Goal: Transaction & Acquisition: Purchase product/service

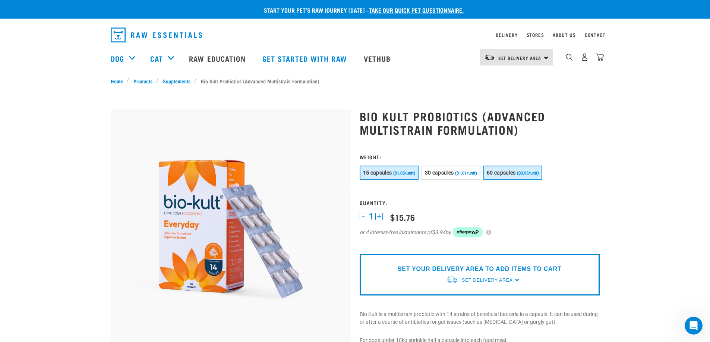
click at [514, 174] on span "60 capsules" at bounding box center [501, 173] width 29 height 6
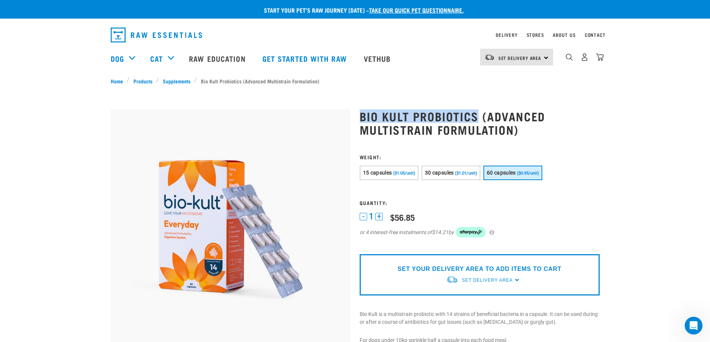
drag, startPoint x: 479, startPoint y: 114, endPoint x: 360, endPoint y: 115, distance: 118.5
click at [360, 115] on h1 "Bio Kult Probiotics (Advanced Multistrain Formulation)" at bounding box center [480, 123] width 240 height 27
copy h1 "Bio Kult Probiotics"
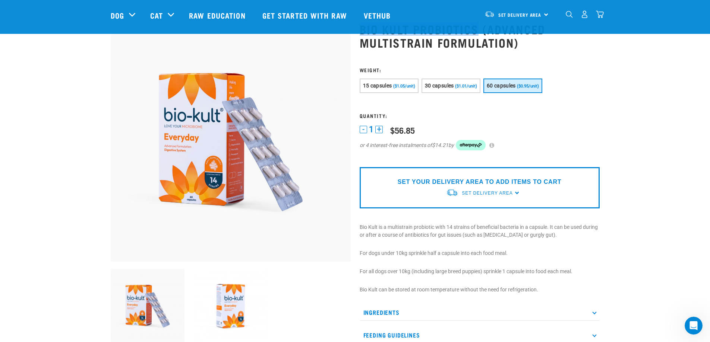
scroll to position [75, 0]
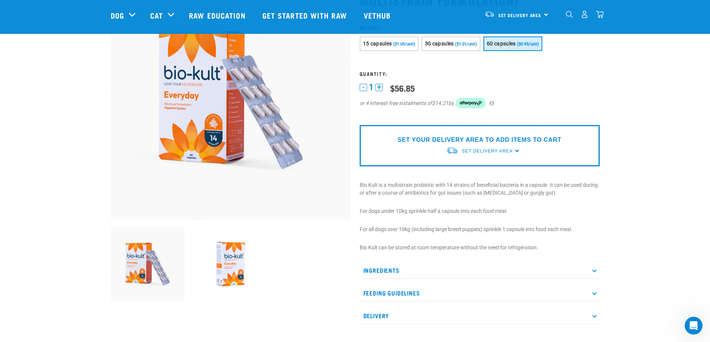
click at [515, 151] on div "SET YOUR DELIVERY AREA TO ADD ITEMS TO CART Set Delivery Area North Island Sout…" at bounding box center [480, 145] width 240 height 41
click at [512, 140] on p "SET YOUR DELIVERY AREA TO ADD ITEMS TO CART" at bounding box center [480, 140] width 164 height 9
click at [484, 153] on span "Set Delivery Area" at bounding box center [487, 151] width 51 height 5
click at [471, 167] on link "[GEOGRAPHIC_DATA]" at bounding box center [483, 168] width 74 height 12
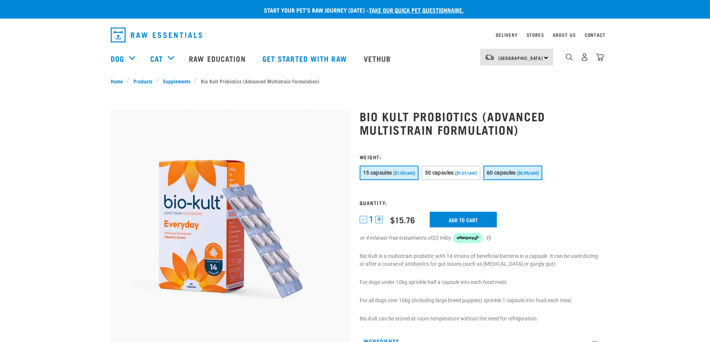
click at [507, 174] on span "60 capsules" at bounding box center [501, 173] width 29 height 6
click at [483, 218] on input "Add to cart" at bounding box center [463, 220] width 67 height 16
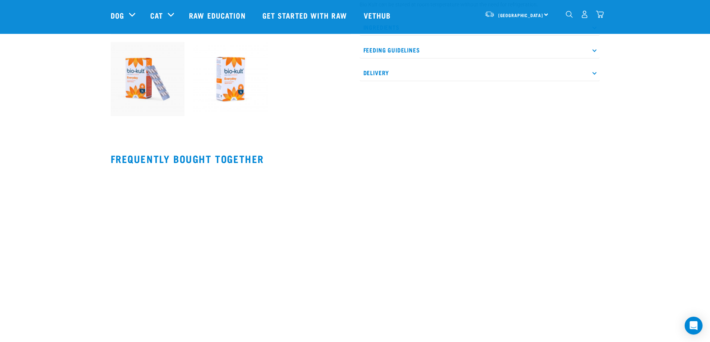
scroll to position [261, 0]
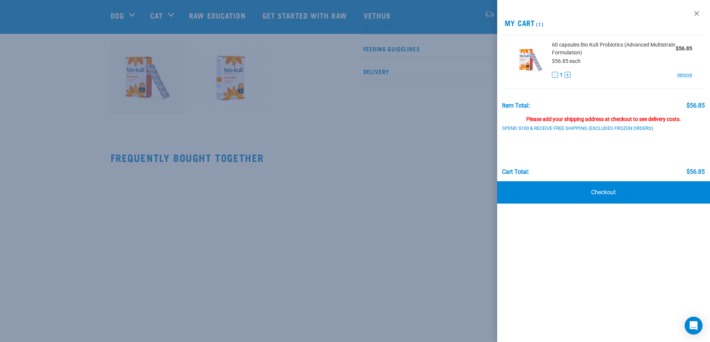
click at [396, 152] on div at bounding box center [355, 171] width 710 height 342
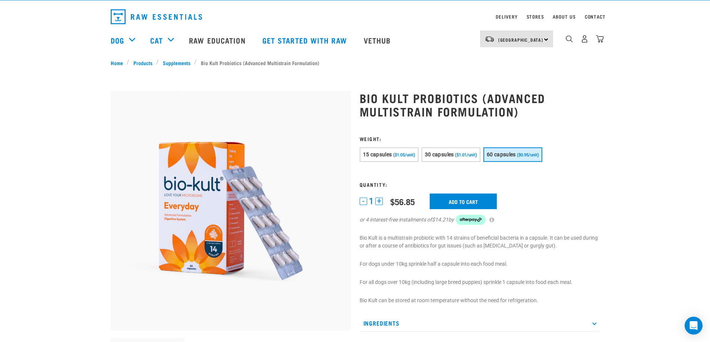
scroll to position [0, 0]
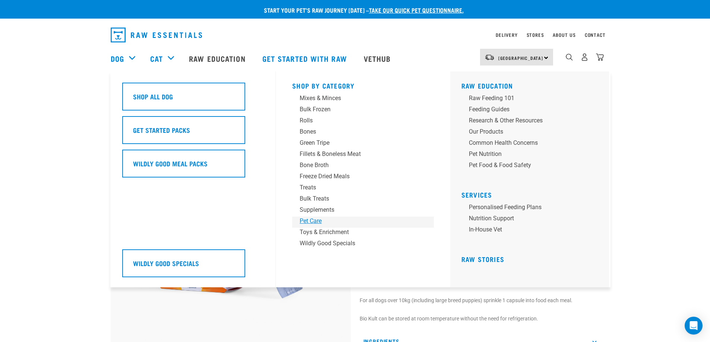
click at [312, 218] on div "Pet Care" at bounding box center [358, 221] width 116 height 9
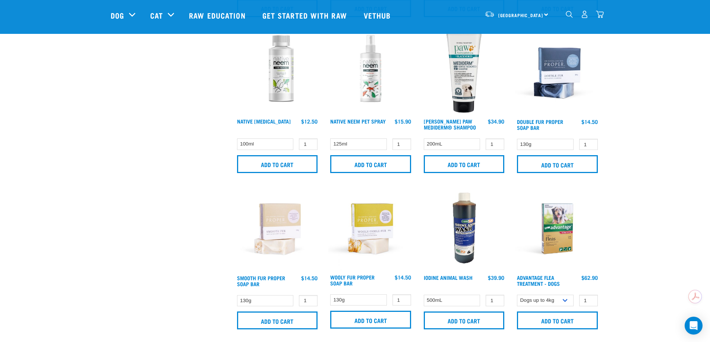
scroll to position [447, 0]
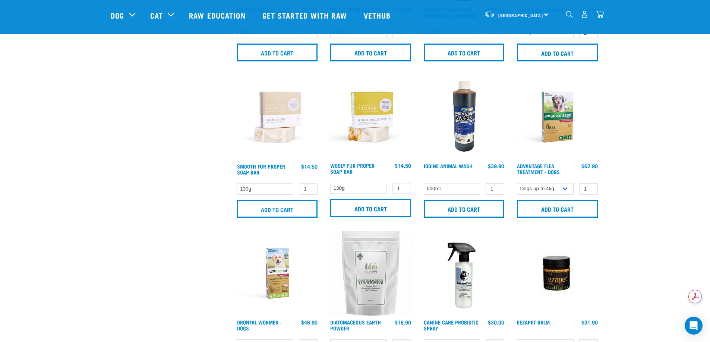
click at [469, 126] on img at bounding box center [464, 117] width 85 height 85
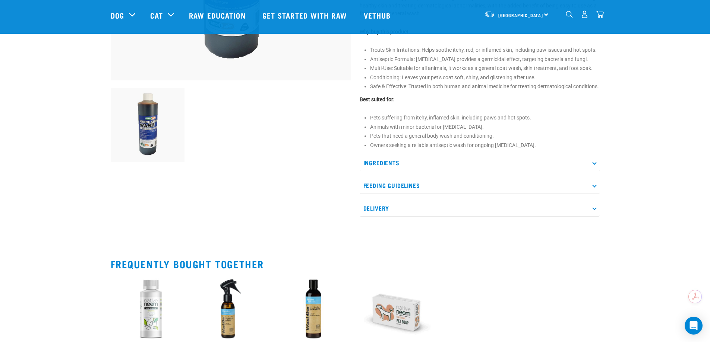
scroll to position [224, 0]
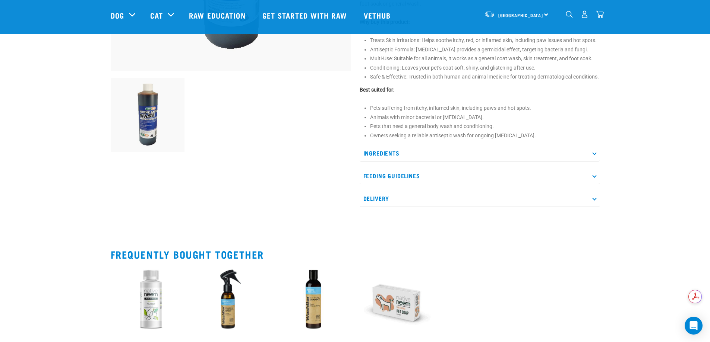
click at [592, 159] on p "Ingredients" at bounding box center [480, 153] width 240 height 17
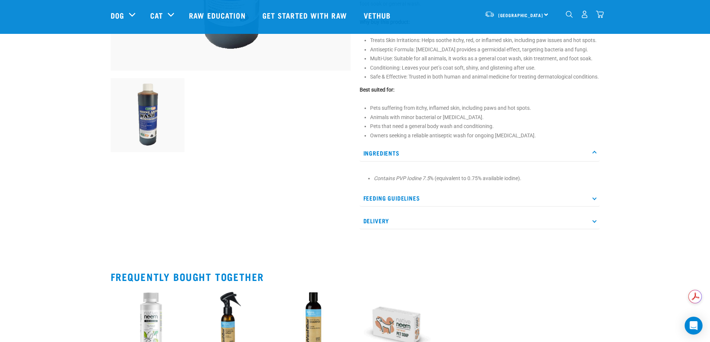
click at [592, 159] on p "Ingredients" at bounding box center [480, 153] width 240 height 17
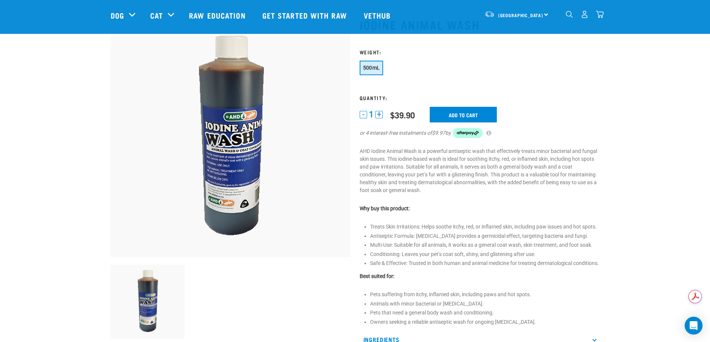
scroll to position [37, 0]
click at [479, 119] on input "Add to cart" at bounding box center [463, 115] width 67 height 16
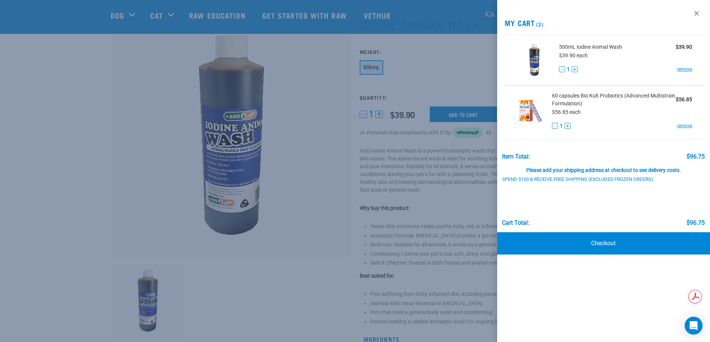
click at [102, 95] on div at bounding box center [355, 171] width 710 height 342
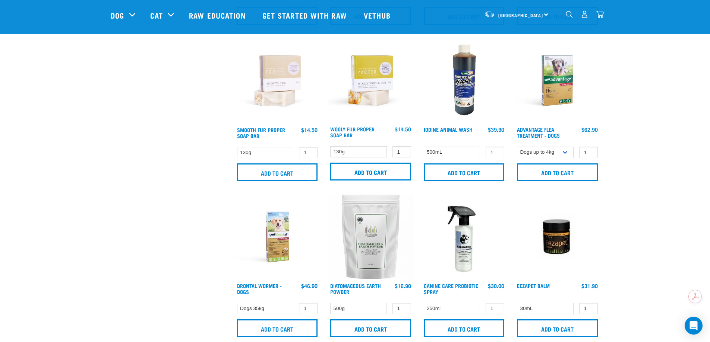
scroll to position [465, 0]
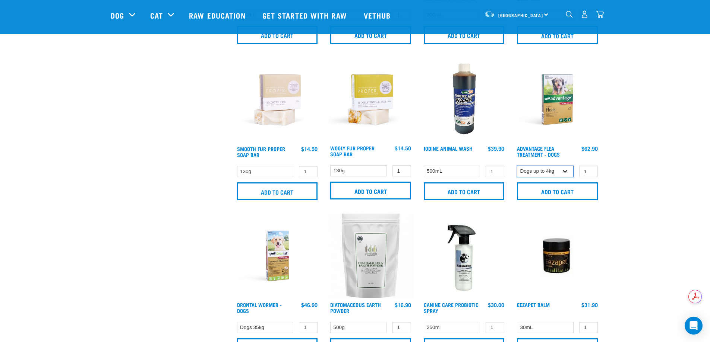
click at [565, 174] on select "Dogs up to 4kg Dogs 4-10kg Dogs 10-25kg" at bounding box center [545, 172] width 57 height 12
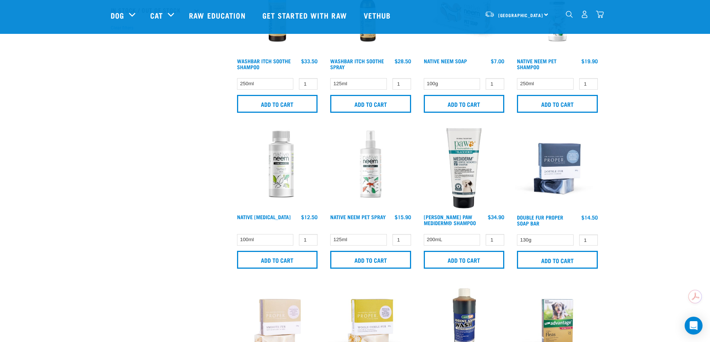
scroll to position [241, 0]
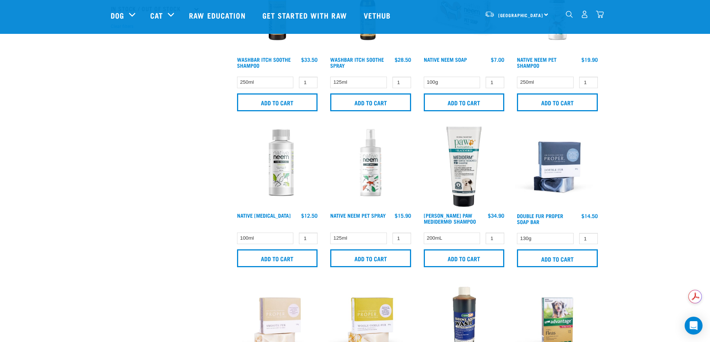
click at [377, 177] on img at bounding box center [370, 167] width 85 height 85
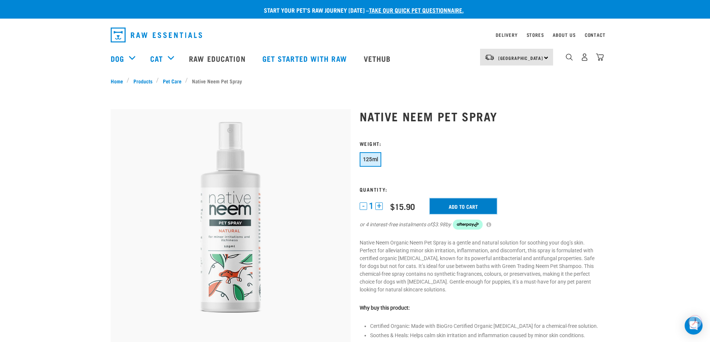
click at [466, 202] on input "Add to cart" at bounding box center [463, 207] width 67 height 16
click at [600, 59] on img "dropdown navigation" at bounding box center [600, 57] width 8 height 8
click at [599, 60] on img "dropdown navigation" at bounding box center [600, 57] width 8 height 8
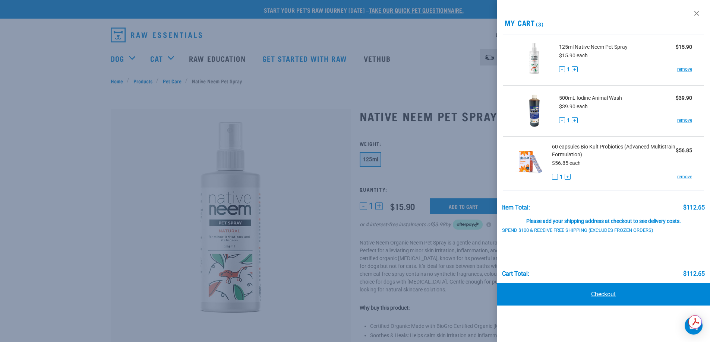
click at [607, 292] on link "Checkout" at bounding box center [603, 295] width 213 height 22
click at [605, 292] on link "Checkout" at bounding box center [603, 295] width 213 height 22
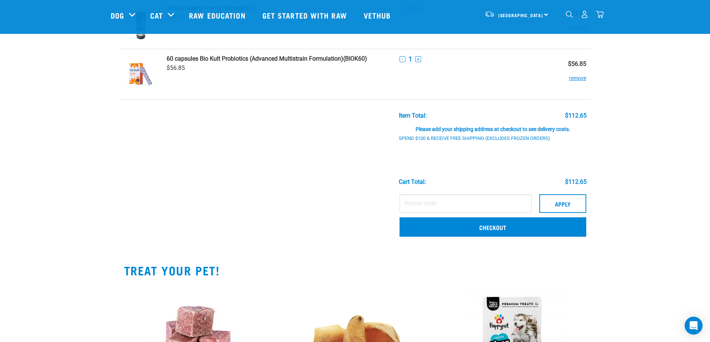
scroll to position [112, 0]
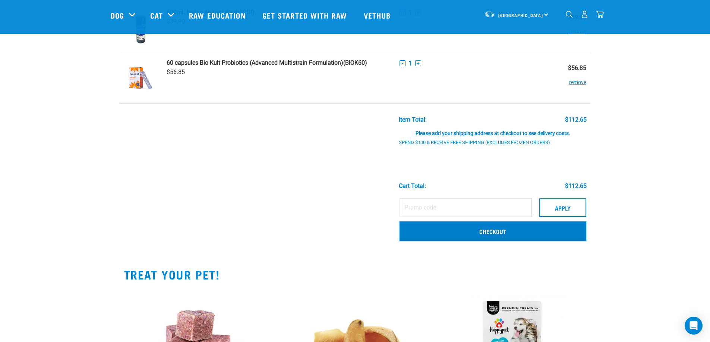
drag, startPoint x: 499, startPoint y: 234, endPoint x: 504, endPoint y: 234, distance: 4.8
click at [498, 234] on link "Checkout" at bounding box center [492, 231] width 186 height 19
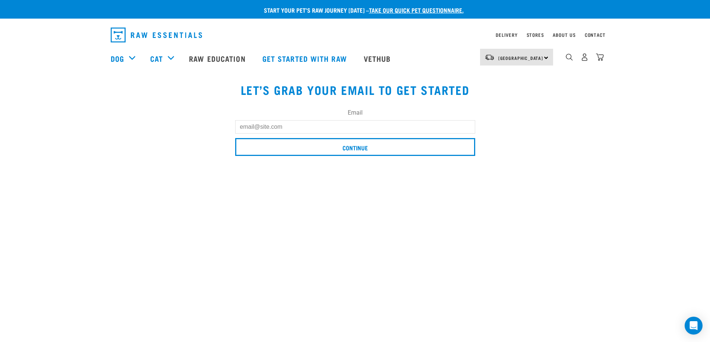
click at [262, 132] on input "Email" at bounding box center [355, 126] width 240 height 13
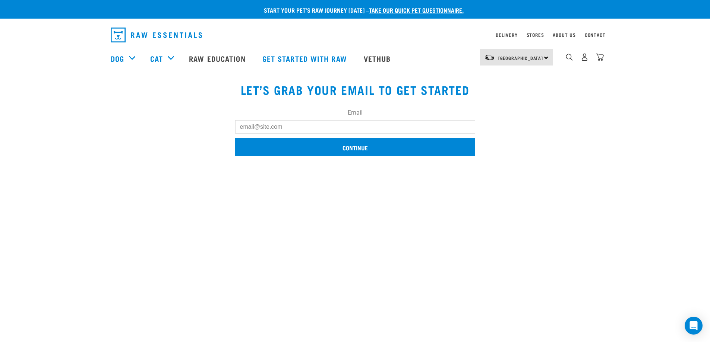
type input "[EMAIL_ADDRESS][DOMAIN_NAME]"
click at [348, 151] on input "Continue" at bounding box center [355, 147] width 240 height 18
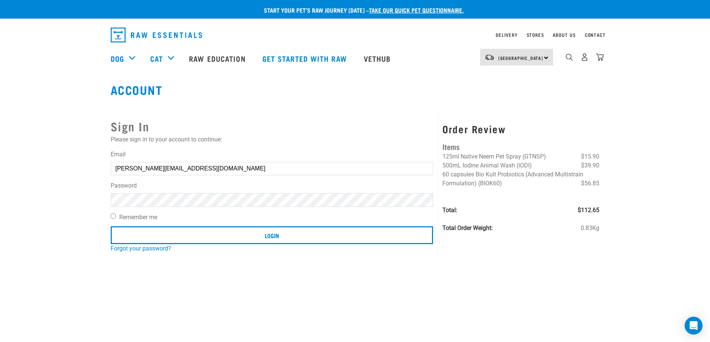
click at [111, 215] on input "Remember me" at bounding box center [113, 216] width 5 height 5
checkbox input "true"
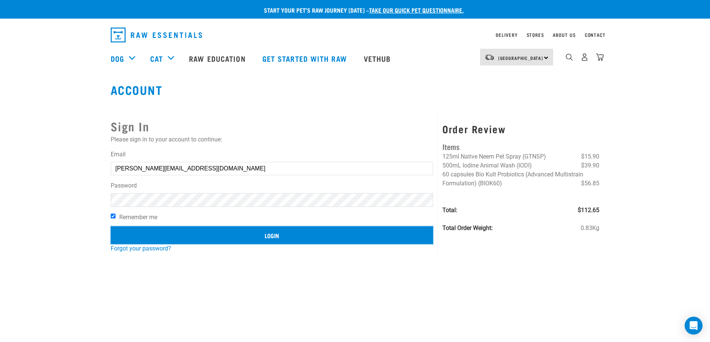
click at [254, 242] on input "Login" at bounding box center [272, 236] width 323 height 18
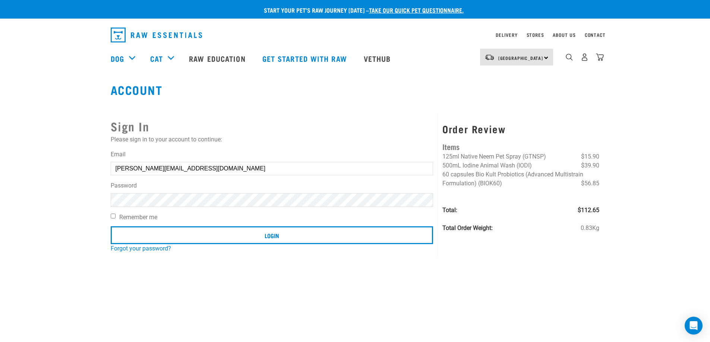
click at [17, 157] on button "delete" at bounding box center [13, 153] width 7 height 7
click at [23, 162] on div "Invalid username or password." at bounding box center [0, 171] width 45 height 58
click at [17, 157] on button "delete" at bounding box center [13, 153] width 7 height 7
drag, startPoint x: 216, startPoint y: 173, endPoint x: 64, endPoint y: 152, distance: 153.0
click at [64, 152] on div "Start your pet’s raw journey today – take our quick pet questionnaire. Delivery…" at bounding box center [355, 126] width 710 height 253
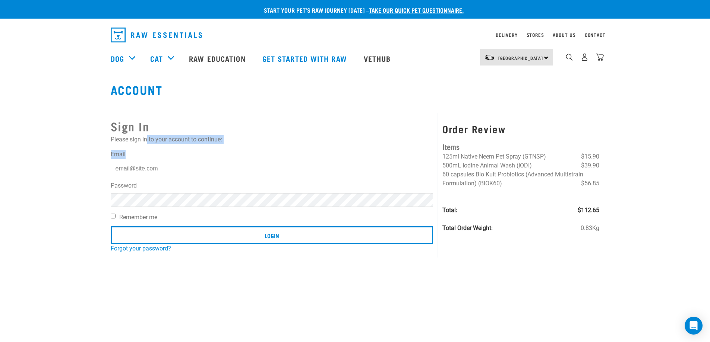
click at [146, 149] on div "Sign In Please sign in to your account to continue: Email Password Remember me …" at bounding box center [272, 185] width 332 height 145
click at [141, 124] on h2 "Sign In" at bounding box center [272, 126] width 323 height 18
click at [601, 57] on link "dropdown navigation" at bounding box center [600, 59] width 8 height 4
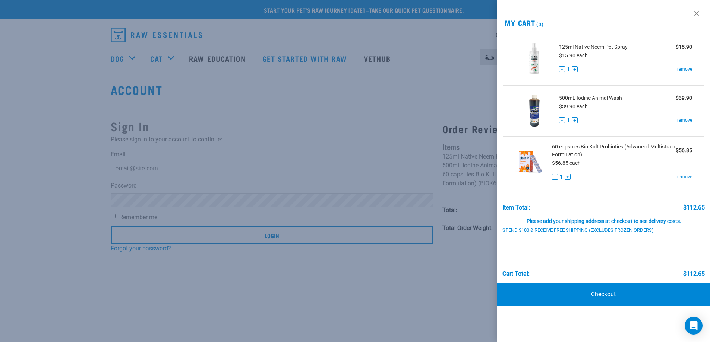
click at [602, 295] on link "Checkout" at bounding box center [603, 295] width 213 height 22
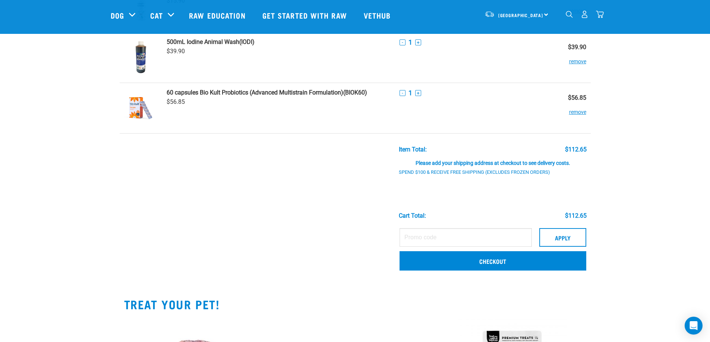
scroll to position [186, 0]
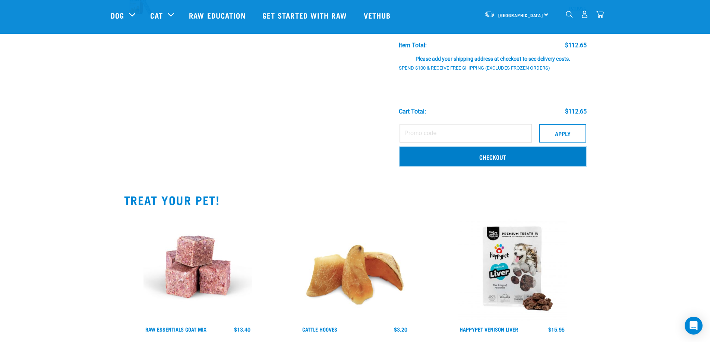
click at [506, 162] on link "Checkout" at bounding box center [492, 156] width 186 height 19
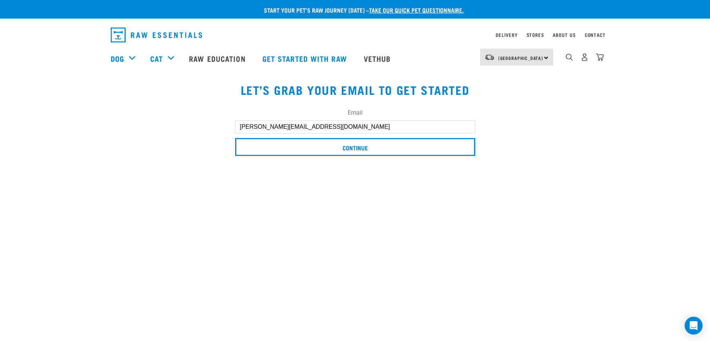
drag, startPoint x: 245, startPoint y: 127, endPoint x: 234, endPoint y: 127, distance: 10.4
click at [236, 127] on input "[PERSON_NAME][EMAIL_ADDRESS][DOMAIN_NAME]" at bounding box center [355, 126] width 240 height 13
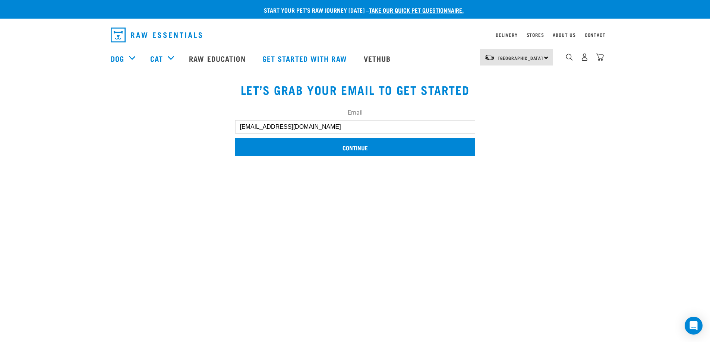
type input "megan@littlebirdorganics.co.nz"
click at [461, 148] on input "Continue" at bounding box center [355, 147] width 240 height 18
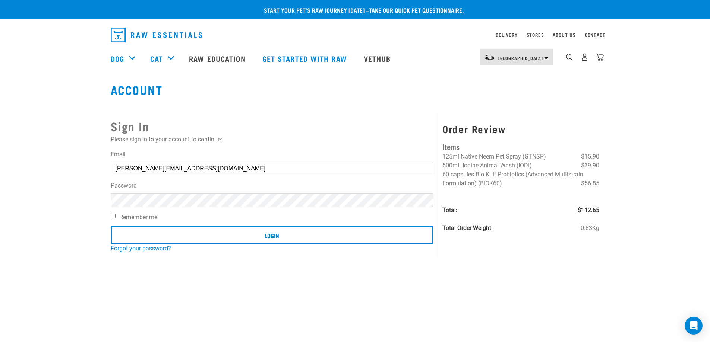
drag, startPoint x: 218, startPoint y: 170, endPoint x: 102, endPoint y: 158, distance: 116.1
click at [102, 158] on div "Start your pet’s raw journey today – take our quick pet questionnaire. Delivery…" at bounding box center [355, 126] width 710 height 253
click at [280, 146] on div "Sign In Please sign in to your account to continue: Email Password Remember me …" at bounding box center [272, 185] width 332 height 145
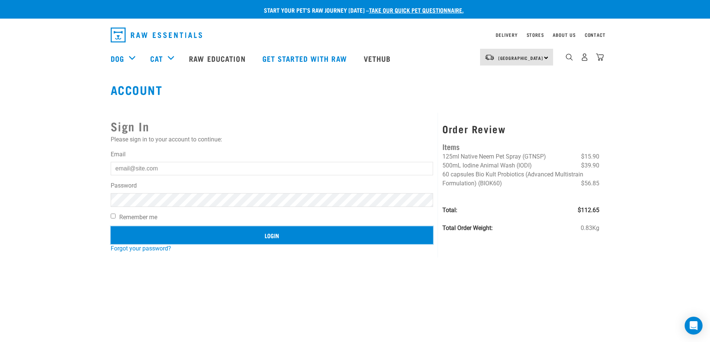
click at [169, 238] on input "Login" at bounding box center [272, 236] width 323 height 18
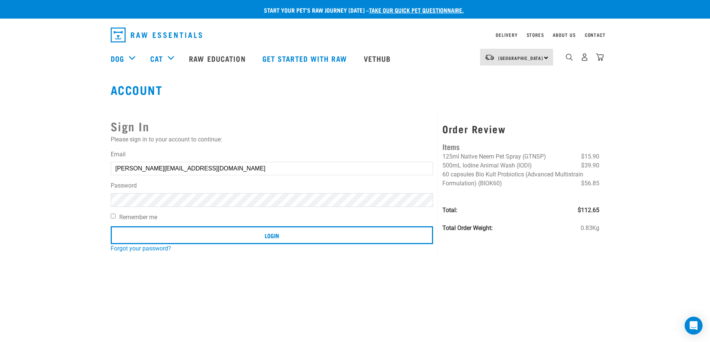
click at [0, 155] on article "Invalid username or password." at bounding box center [0, 171] width 0 height 342
click at [17, 157] on button "delete" at bounding box center [13, 153] width 7 height 7
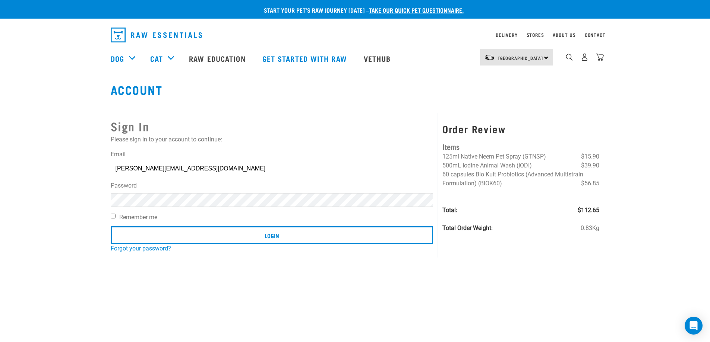
drag, startPoint x: 396, startPoint y: 165, endPoint x: 389, endPoint y: 177, distance: 14.2
click at [396, 165] on input "[PERSON_NAME][EMAIL_ADDRESS][DOMAIN_NAME]" at bounding box center [272, 168] width 323 height 13
type input "[EMAIL_ADDRESS][DOMAIN_NAME]"
click at [110, 215] on div "Sign In Please sign in to your account to continue: Email megan@littlebirdorgan…" at bounding box center [272, 185] width 332 height 145
click at [110, 214] on div "Sign In Please sign in to your account to continue: Email megan@littlebirdorgan…" at bounding box center [272, 185] width 332 height 145
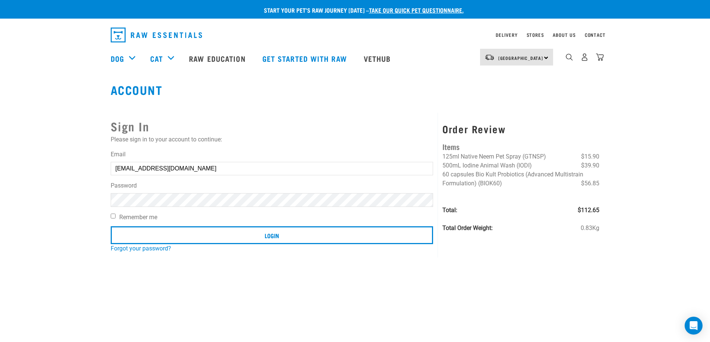
click at [114, 214] on input "Remember me" at bounding box center [113, 216] width 5 height 5
checkbox input "true"
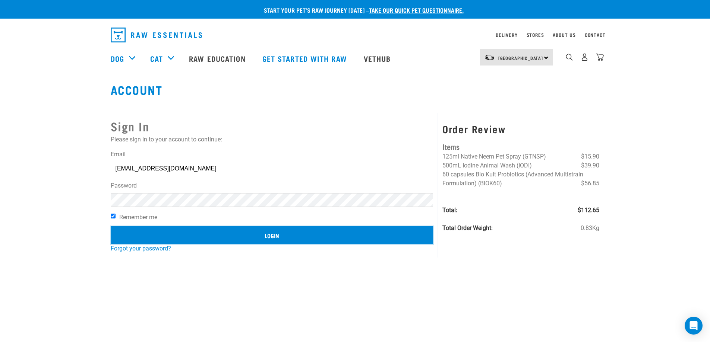
click at [138, 233] on input "Login" at bounding box center [272, 236] width 323 height 18
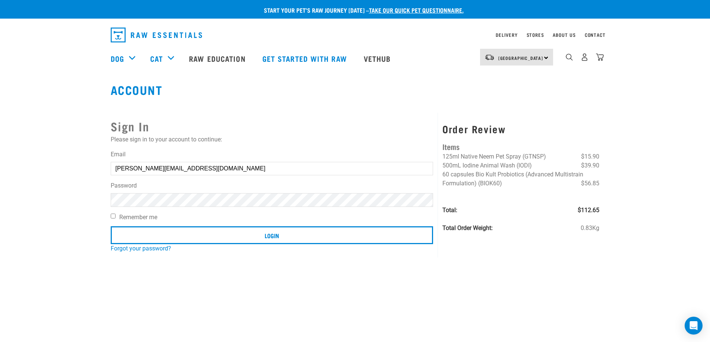
click at [0, 245] on article "Invalid username or password." at bounding box center [0, 171] width 0 height 342
click at [17, 157] on button "delete" at bounding box center [13, 153] width 7 height 7
click at [0, 246] on article "Invalid username or password." at bounding box center [0, 171] width 0 height 342
click at [0, 248] on article "Invalid username or password." at bounding box center [0, 171] width 0 height 342
click at [397, 168] on input "[PERSON_NAME][EMAIL_ADDRESS][DOMAIN_NAME]" at bounding box center [272, 168] width 323 height 13
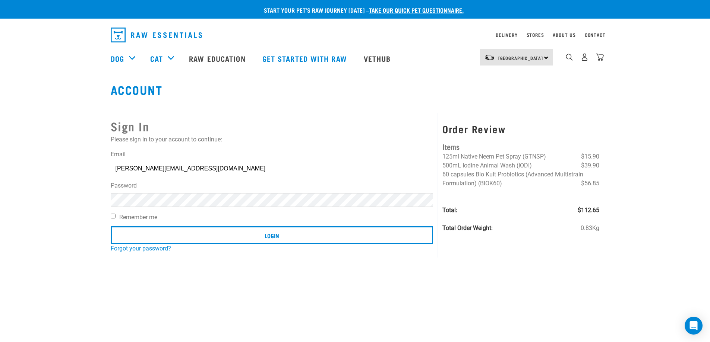
click at [265, 186] on label "Password" at bounding box center [272, 185] width 323 height 9
click at [146, 249] on link "Forgot your password?" at bounding box center [141, 248] width 60 height 7
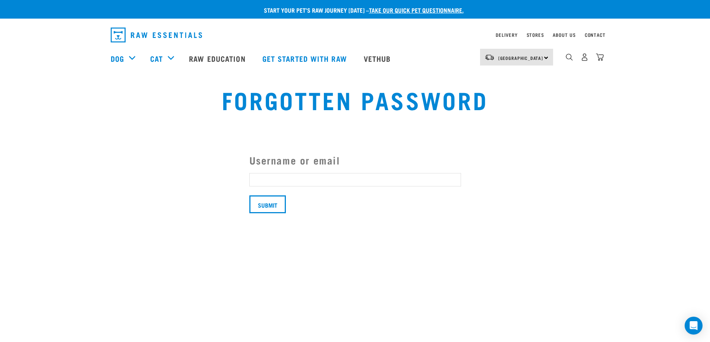
click at [284, 175] on input "Username or email" at bounding box center [355, 179] width 212 height 13
type input "megan@littlebirdorganics.co.nz"
click at [276, 205] on input "Submit" at bounding box center [267, 205] width 37 height 18
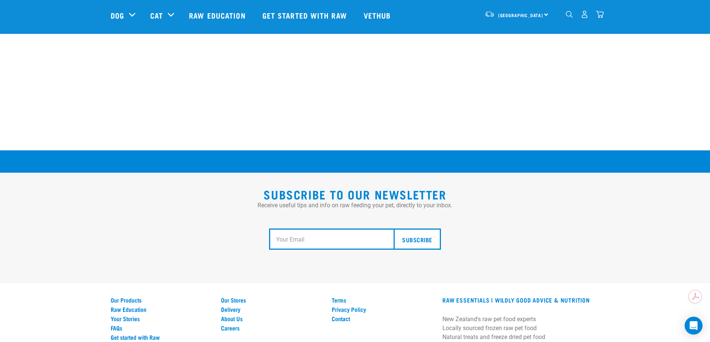
scroll to position [1373, 0]
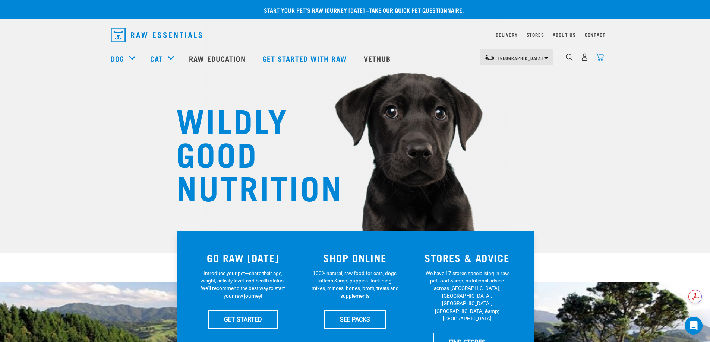
click at [601, 57] on img "dropdown navigation" at bounding box center [600, 57] width 8 height 8
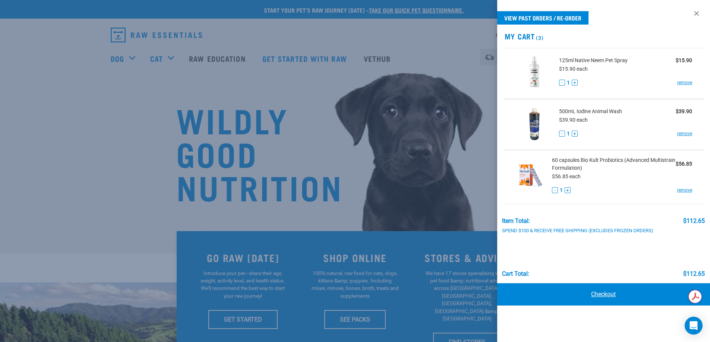
click at [605, 294] on link "Checkout" at bounding box center [603, 295] width 213 height 22
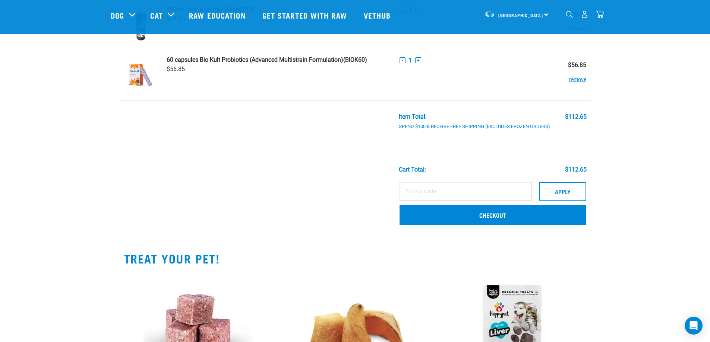
scroll to position [186, 0]
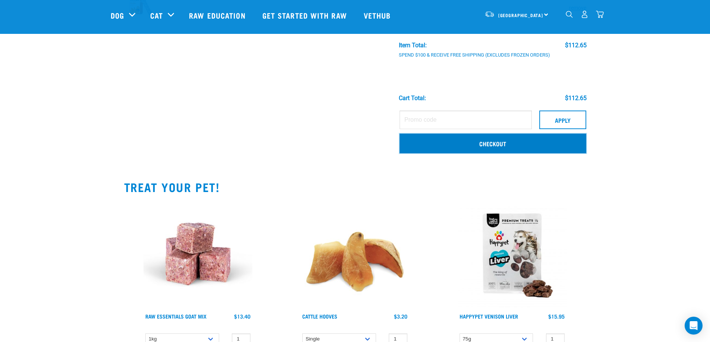
click at [494, 148] on link "Checkout" at bounding box center [492, 143] width 186 height 19
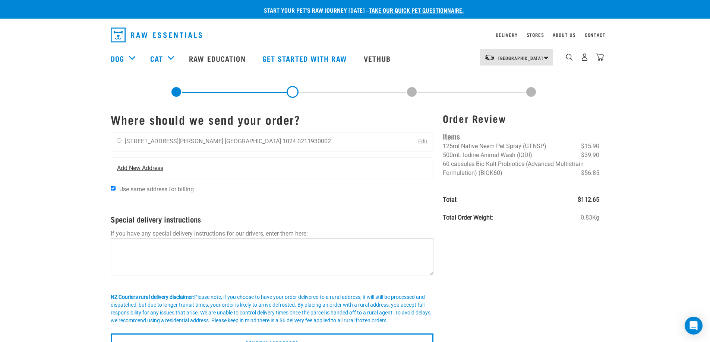
click at [133, 163] on div "Add New Address" at bounding box center [272, 168] width 322 height 21
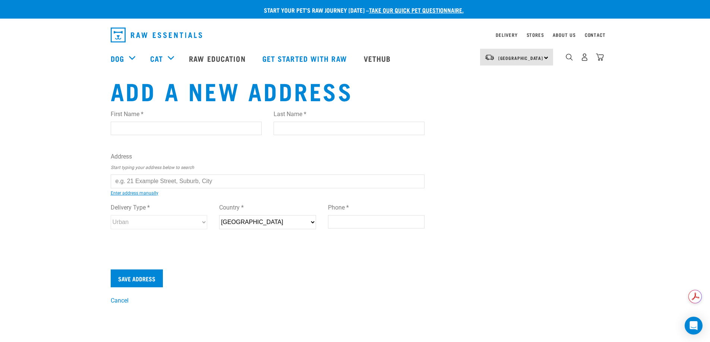
click at [145, 128] on input "First Name *" at bounding box center [186, 128] width 151 height 13
type input "Pepper"
type input "May"
type input "37 bay road"
type input "waiheke island"
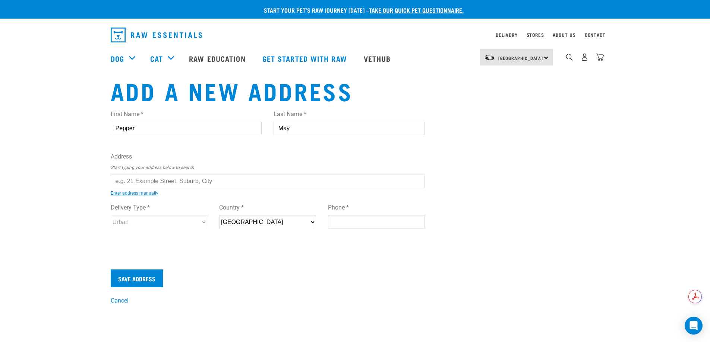
type input "1081"
type input "0211930002"
drag, startPoint x: 174, startPoint y: 129, endPoint x: 0, endPoint y: 126, distance: 174.0
click at [0, 126] on div "Start your pet’s raw journey today – take our quick pet questionnaire. Delivery…" at bounding box center [355, 152] width 710 height 305
type input "Megan"
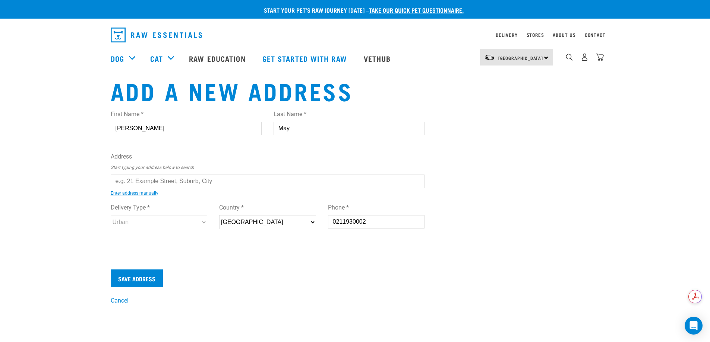
click at [181, 179] on input "text" at bounding box center [268, 181] width 314 height 13
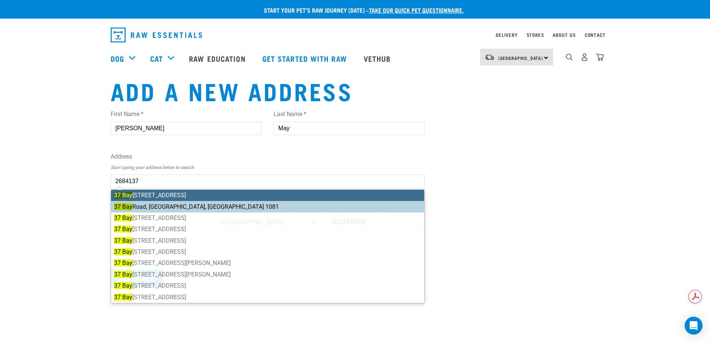
click at [184, 203] on li "37 Bay Road, Ostend, Waiheke Island 1081" at bounding box center [267, 206] width 313 height 11
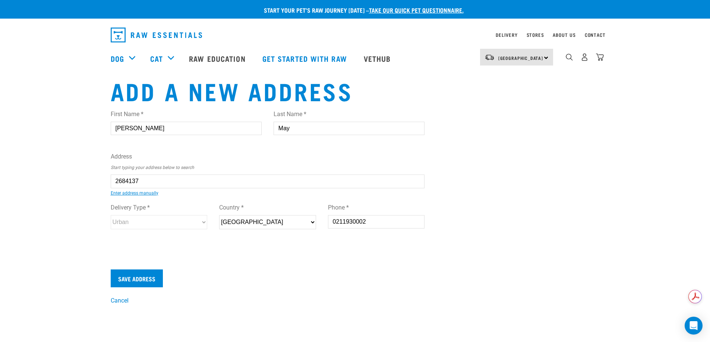
type input "37 Bay Road, Ostend, Waiheke Island 1081"
type input "[STREET_ADDRESS]"
type input "Ostend"
type input "Auckland"
select select "AUK"
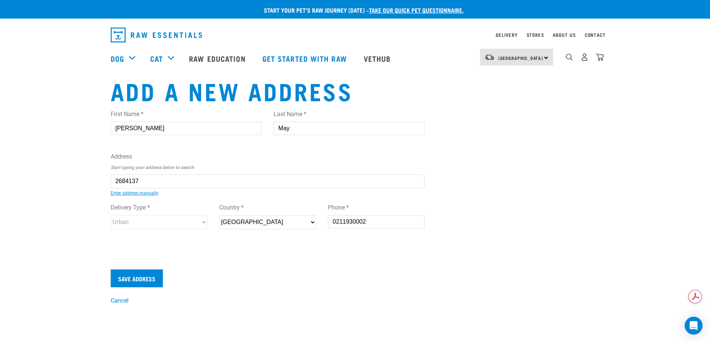
select select "Urban"
type input "37 Bay Road, Ostend, Waiheke Island 1081"
click at [155, 280] on input "Save Address" at bounding box center [137, 279] width 52 height 18
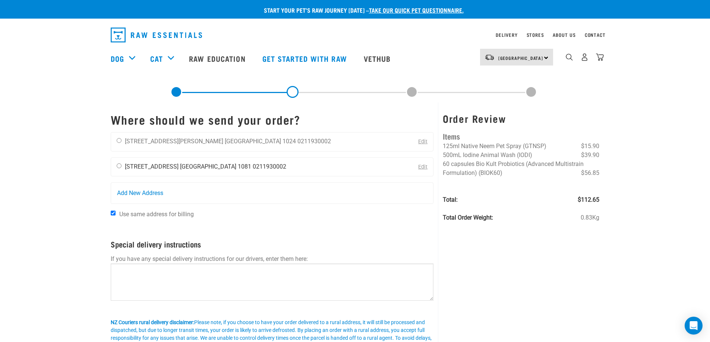
click at [118, 165] on input "radio" at bounding box center [119, 166] width 5 height 5
radio input "true"
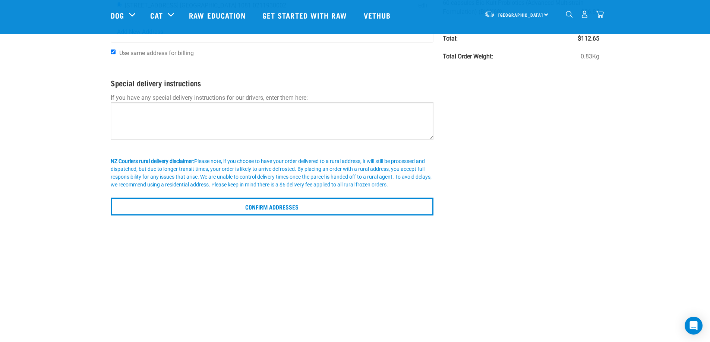
scroll to position [186, 0]
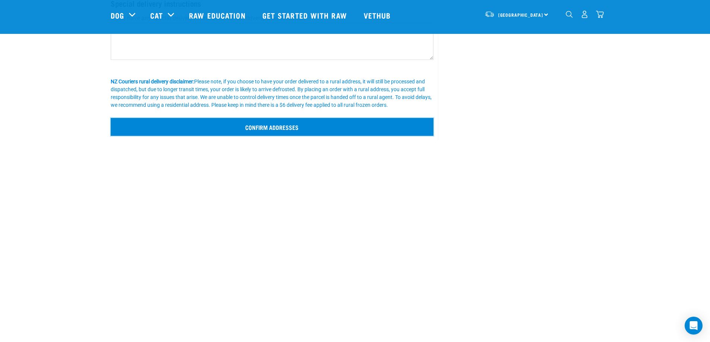
click at [302, 135] on input "Confirm addresses" at bounding box center [272, 127] width 323 height 18
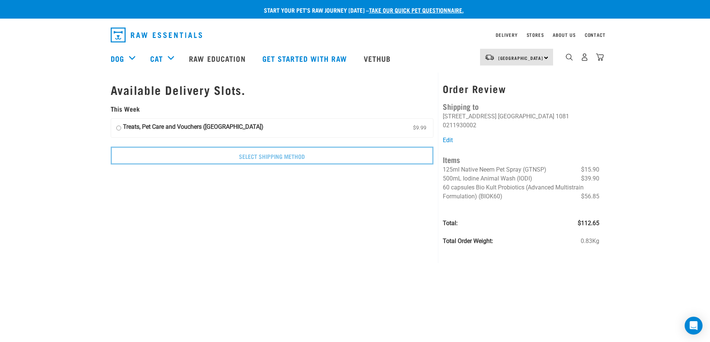
click at [118, 130] on input "Treats, Pet Care and Vouchers (North Island) $9.99" at bounding box center [118, 128] width 5 height 11
radio input "true"
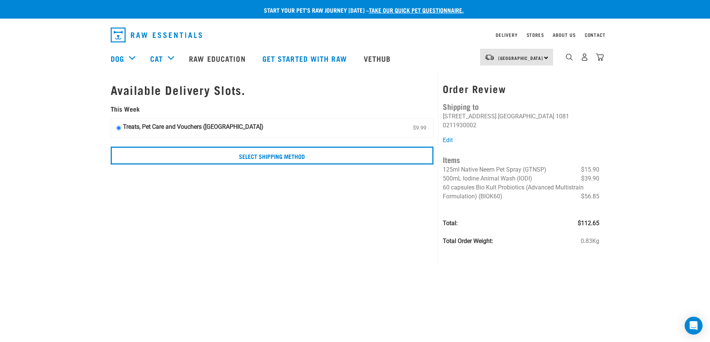
click at [118, 130] on input "Treats, Pet Care and Vouchers (North Island) $9.99" at bounding box center [118, 128] width 5 height 11
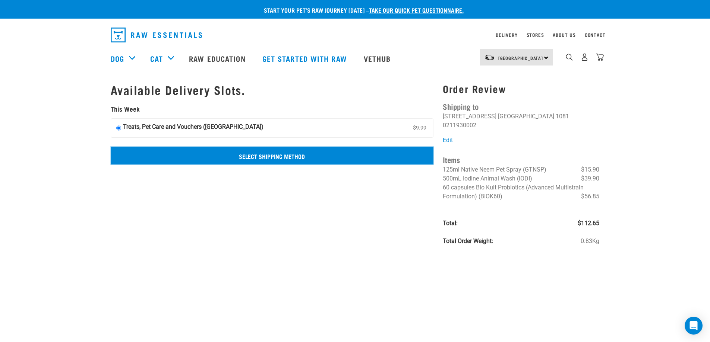
click at [235, 161] on input "Select Shipping Method" at bounding box center [272, 156] width 323 height 18
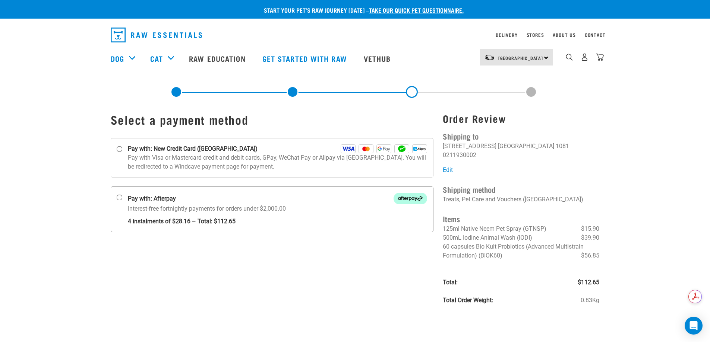
click at [120, 196] on input "Pay with: Afterpay Interest-free fortnightly payments for orders under $2,000.00" at bounding box center [119, 198] width 6 height 6
radio input "true"
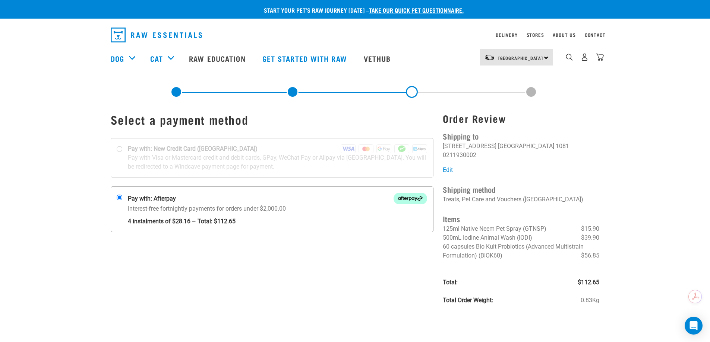
scroll to position [32, 0]
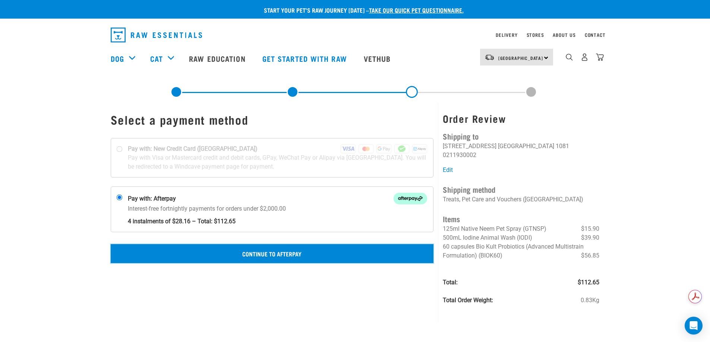
click at [311, 257] on button "Continue to Afterpay" at bounding box center [272, 253] width 323 height 19
click at [342, 259] on button "Confirm Payment" at bounding box center [272, 253] width 323 height 19
click at [280, 250] on button "Confirm Payment" at bounding box center [272, 253] width 323 height 19
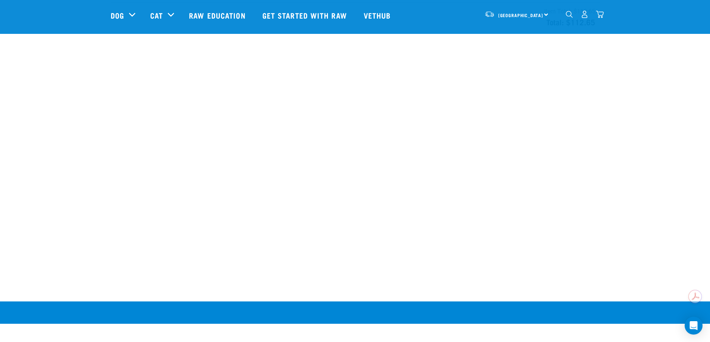
scroll to position [335, 0]
